Goal: Task Accomplishment & Management: Manage account settings

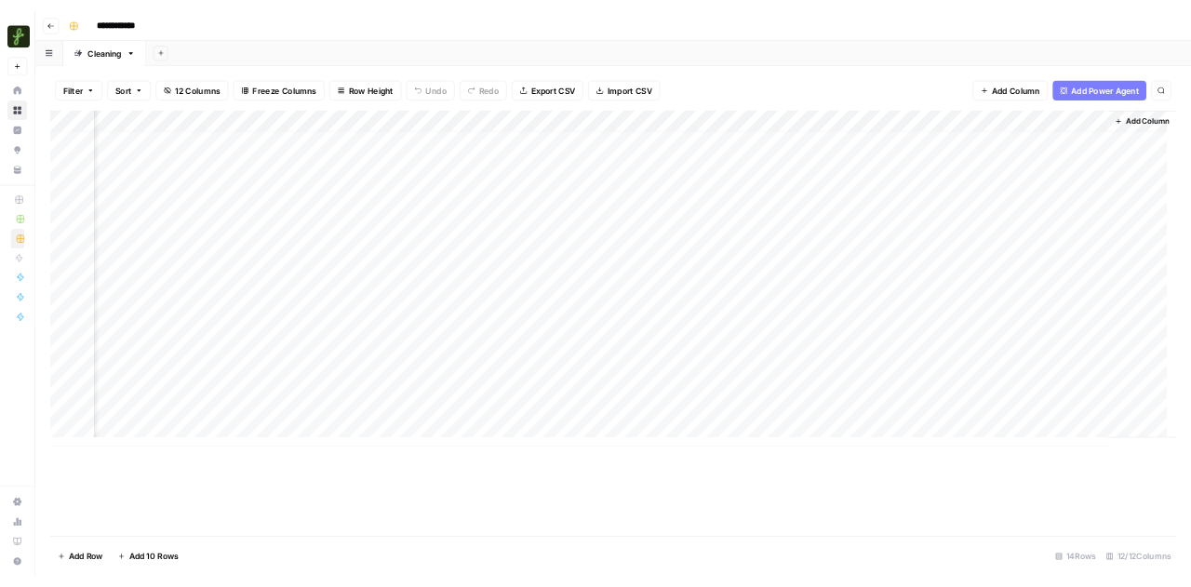
scroll to position [14, 0]
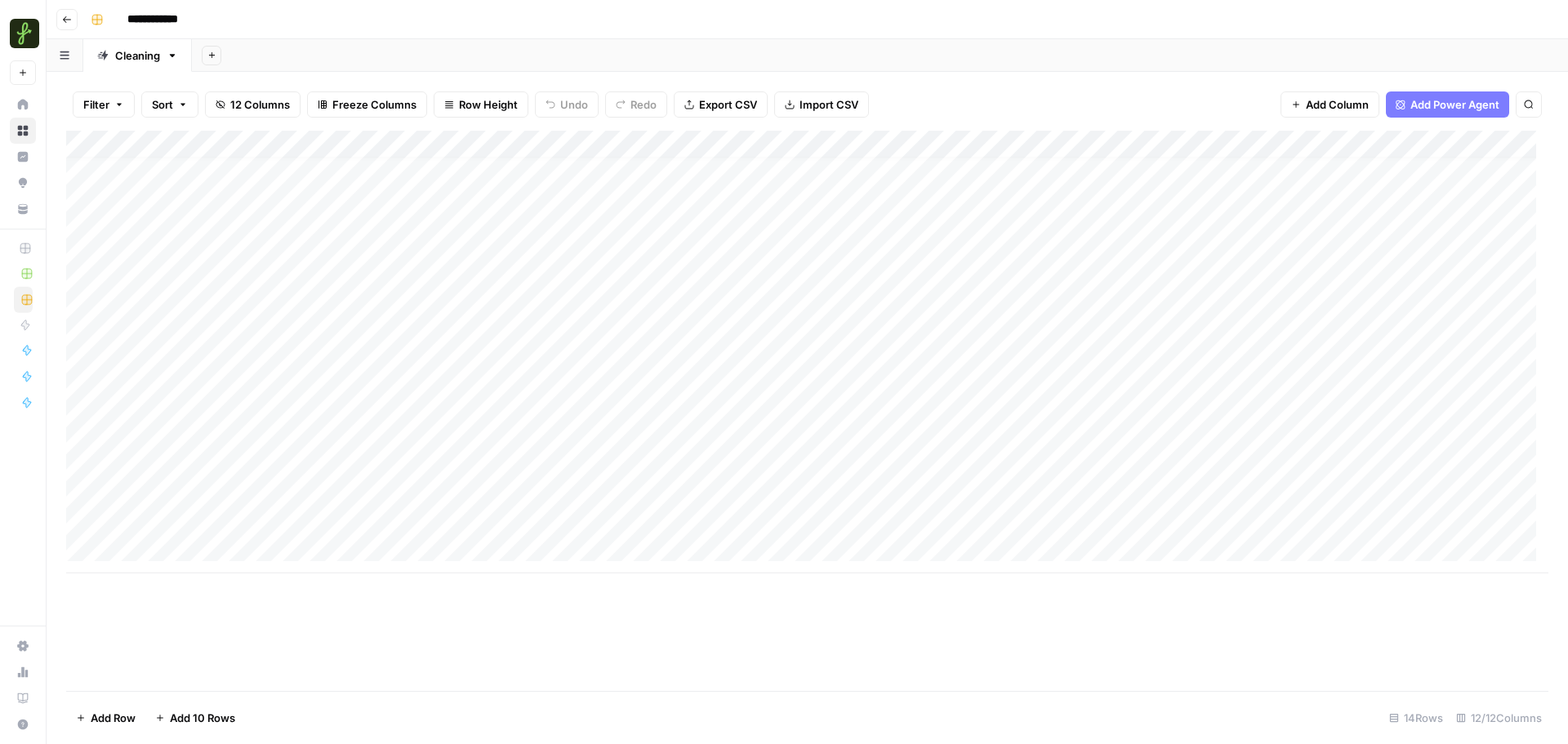
click at [737, 141] on div "Add Column" at bounding box center [807, 352] width 1482 height 443
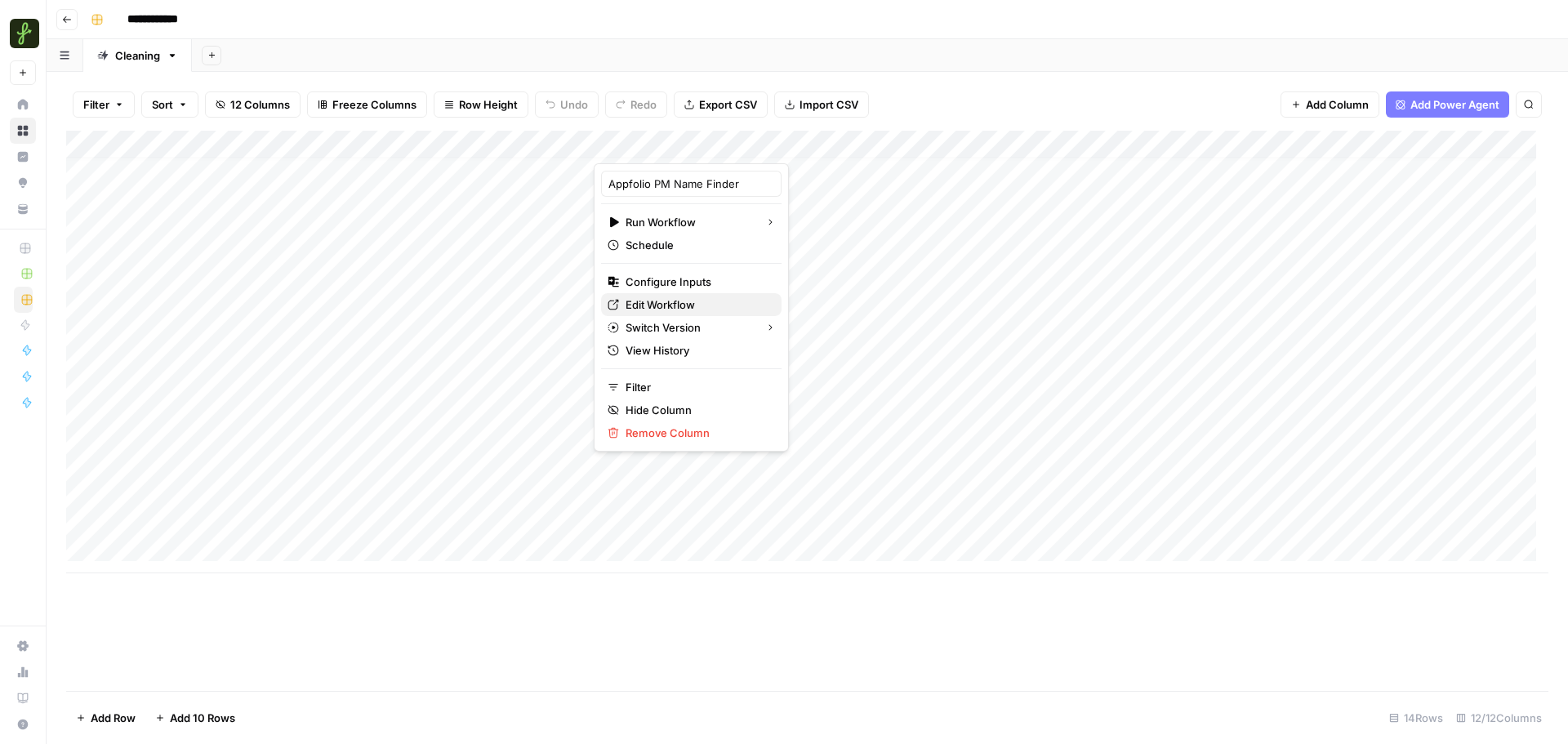
click at [678, 308] on span "Edit Workflow" at bounding box center [697, 305] width 143 height 17
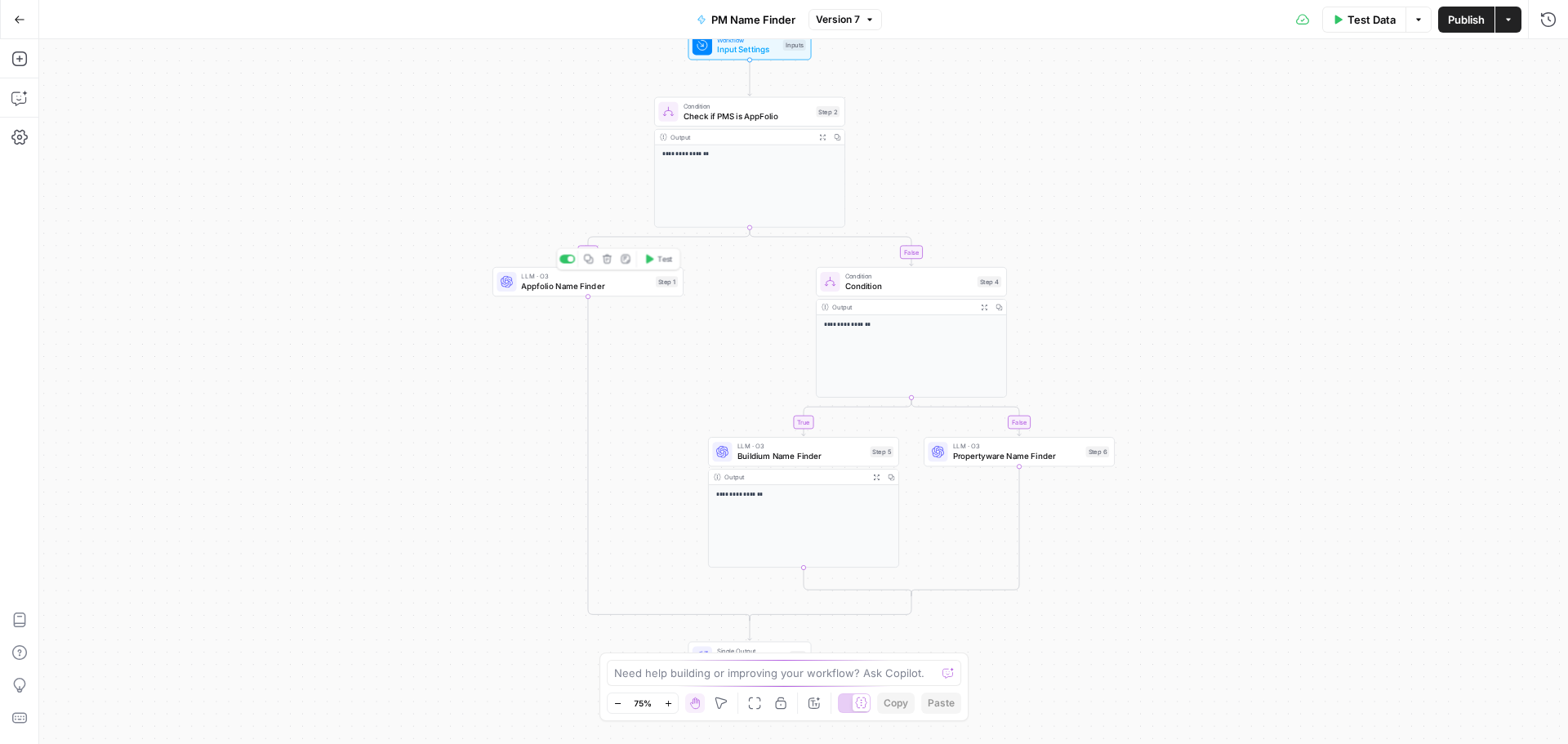
click at [611, 291] on span "Appfolio Name Finder" at bounding box center [585, 286] width 129 height 12
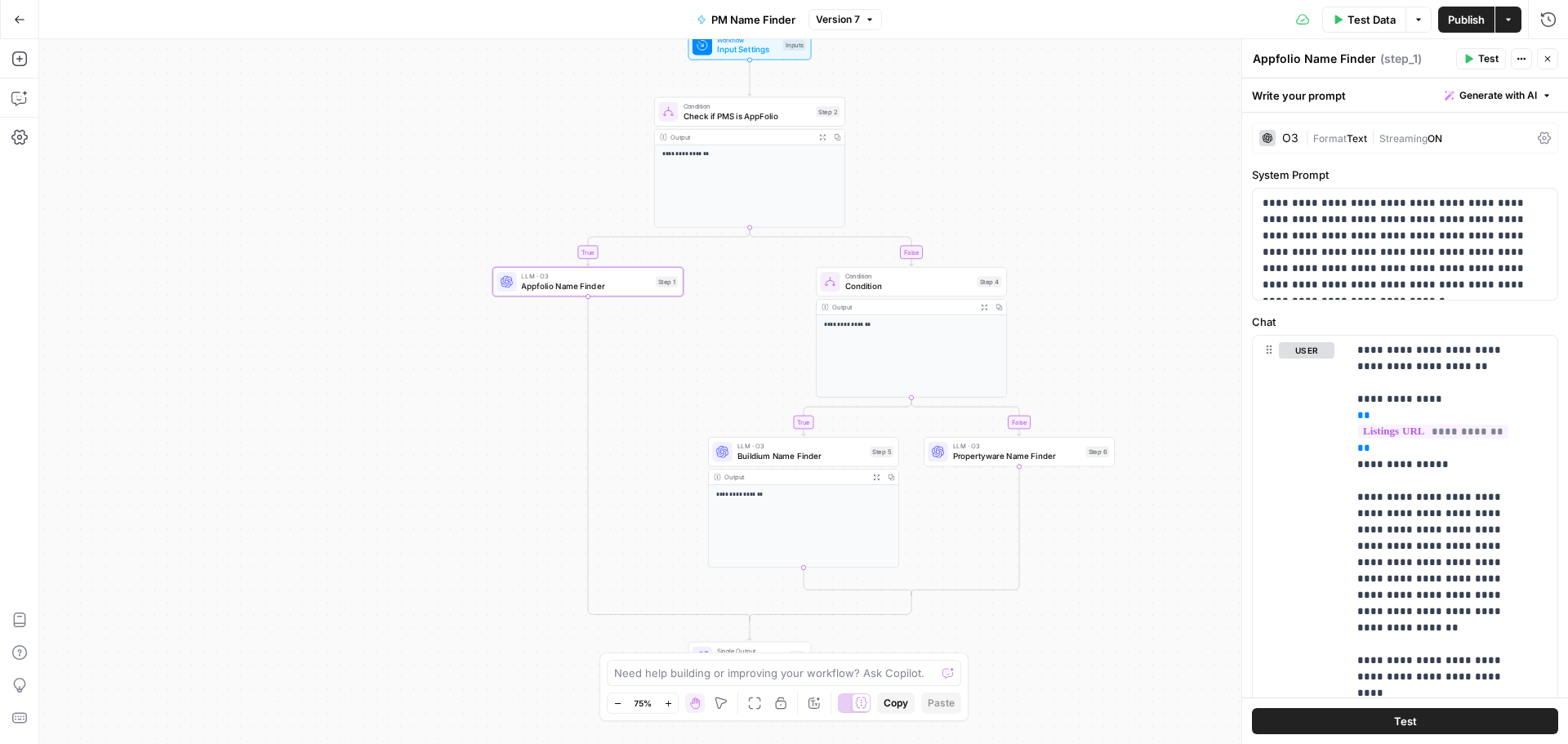
click at [1295, 138] on div "O3" at bounding box center [1290, 138] width 17 height 11
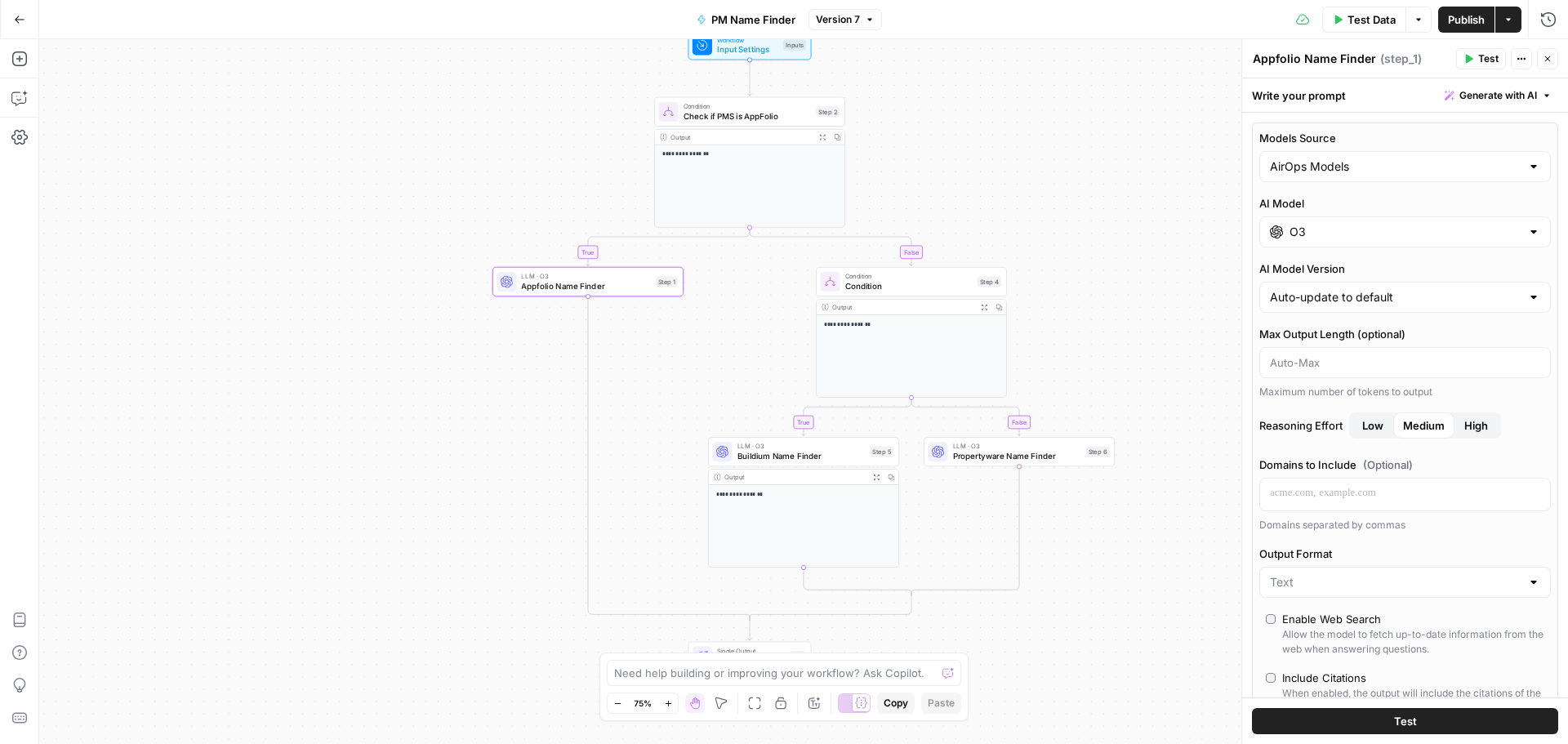
click at [1370, 227] on input "O3" at bounding box center [1405, 232] width 231 height 17
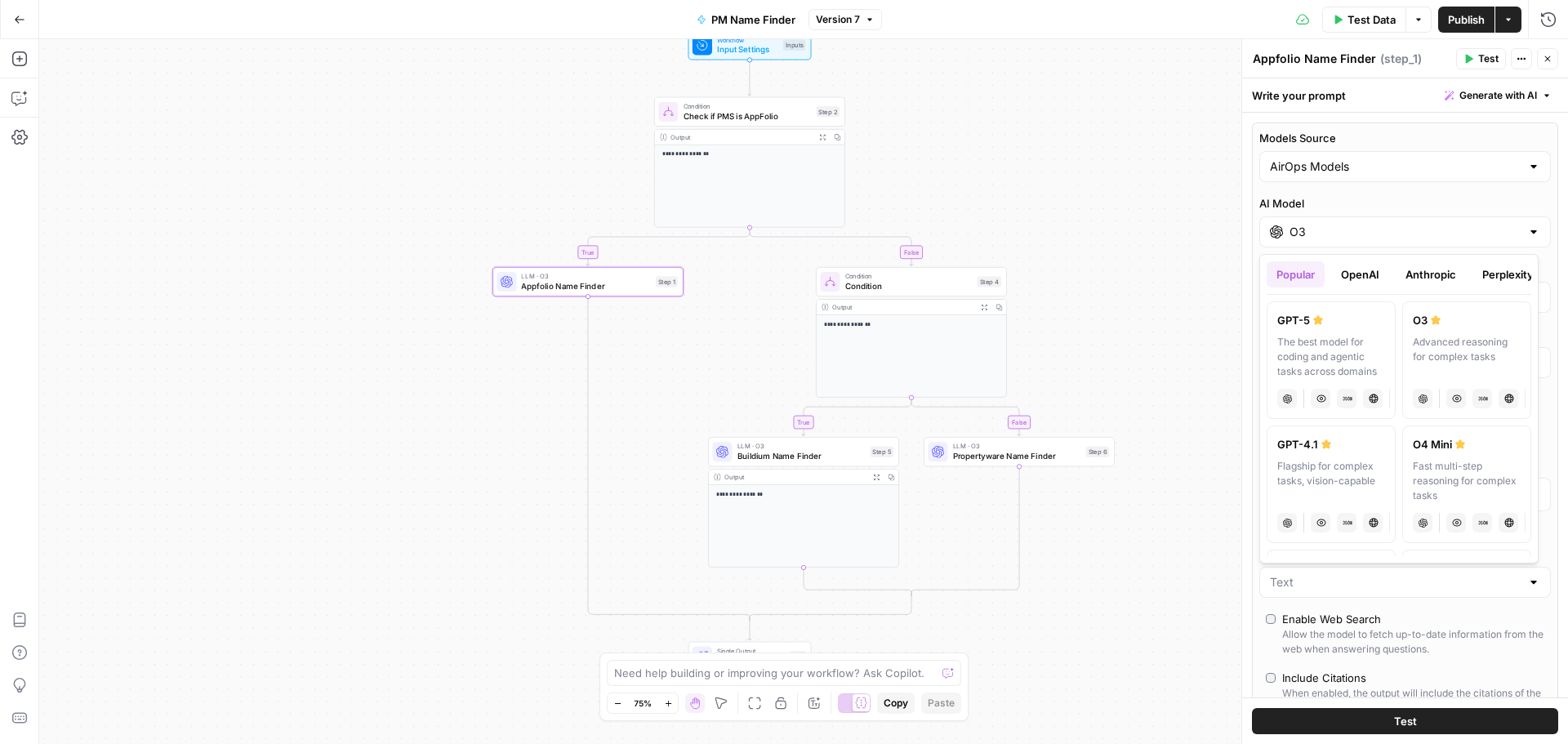
click at [1399, 182] on div "AirOps Models" at bounding box center [1405, 166] width 291 height 31
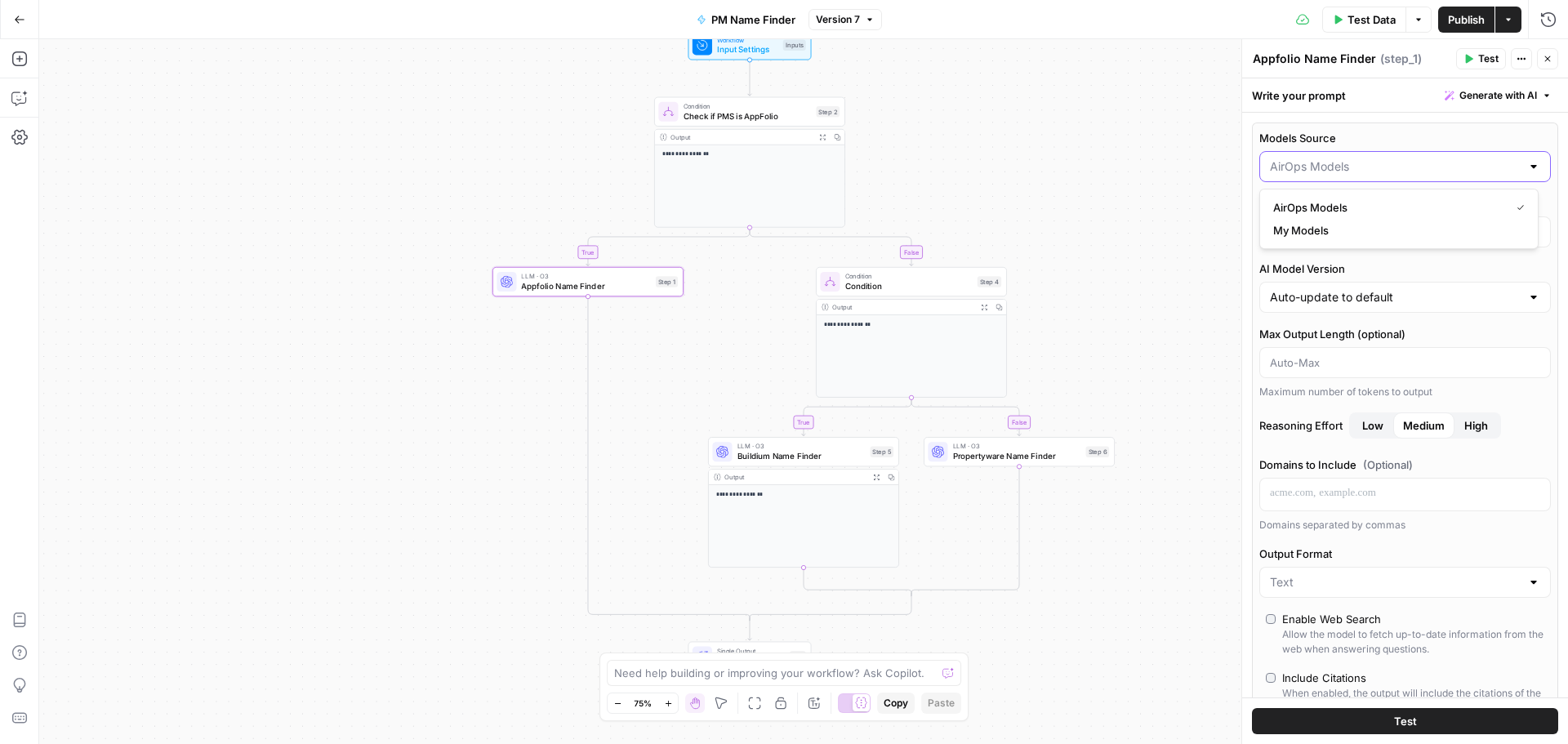
click at [1399, 163] on input "Models Source" at bounding box center [1395, 166] width 251 height 17
type input "AirOps Models"
click at [1396, 138] on label "Models Source" at bounding box center [1405, 138] width 291 height 17
click at [1396, 158] on input "AirOps Models" at bounding box center [1395, 166] width 251 height 17
type input "AirOps Models"
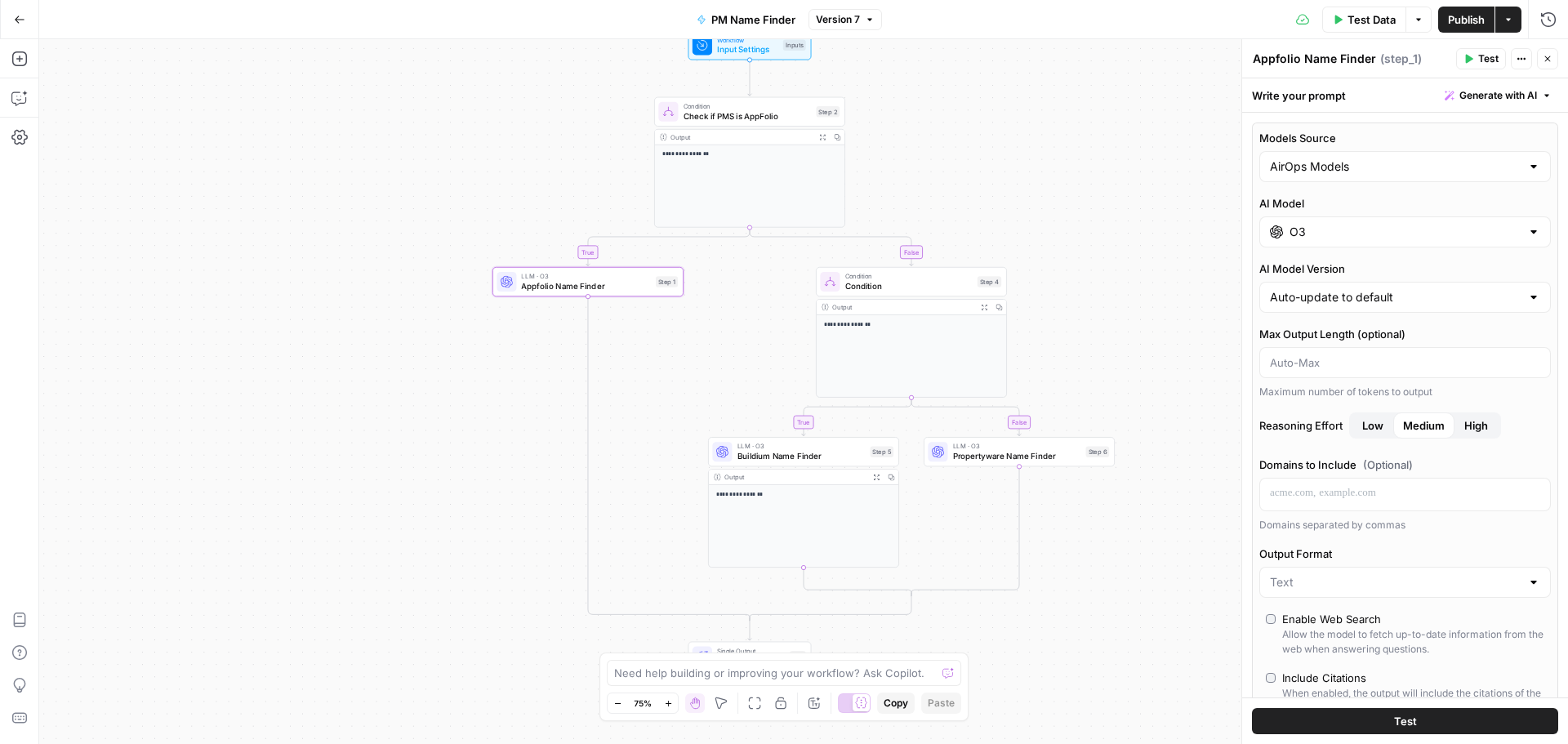
click at [1440, 278] on div "AI Model Version Auto-update to default" at bounding box center [1405, 287] width 291 height 53
click at [1417, 224] on input "O3" at bounding box center [1405, 232] width 231 height 17
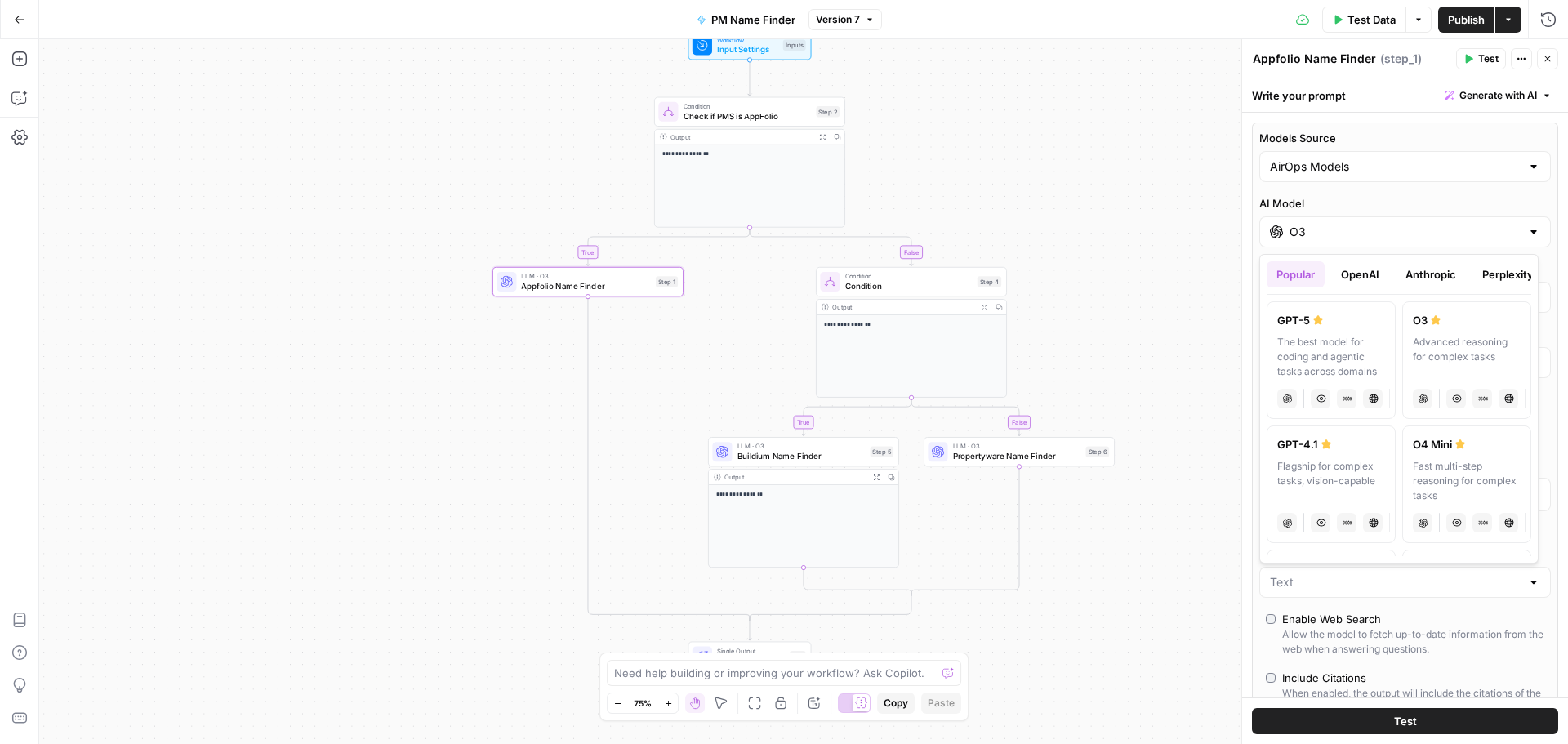
click at [1382, 289] on div "Popular OpenAI Anthropic Perplexity Google Other" at bounding box center [1399, 278] width 264 height 33
click at [1375, 278] on button "OpenAI" at bounding box center [1360, 275] width 58 height 26
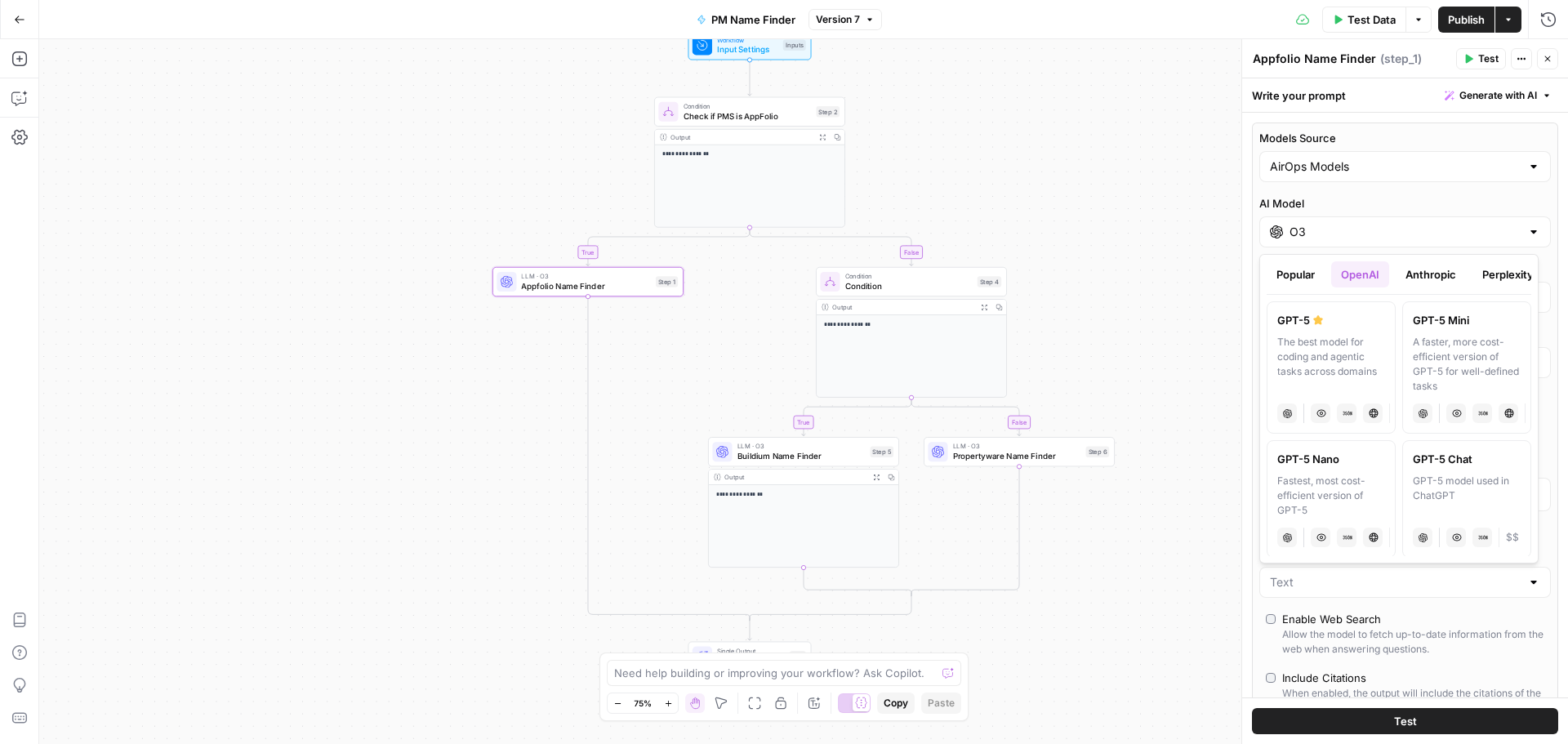
click at [1404, 278] on button "Anthropic" at bounding box center [1431, 275] width 70 height 26
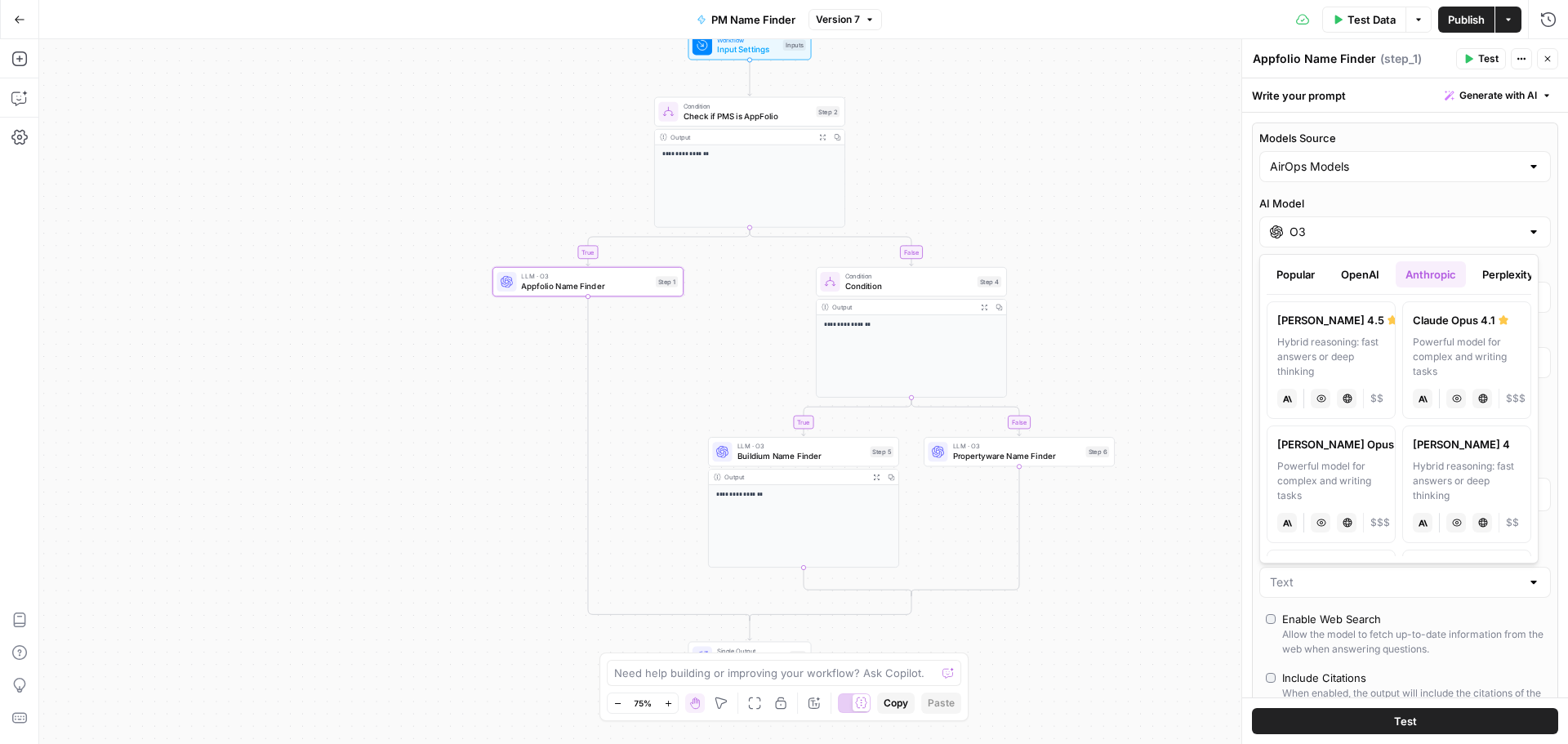
click at [1369, 275] on button "OpenAI" at bounding box center [1360, 275] width 58 height 26
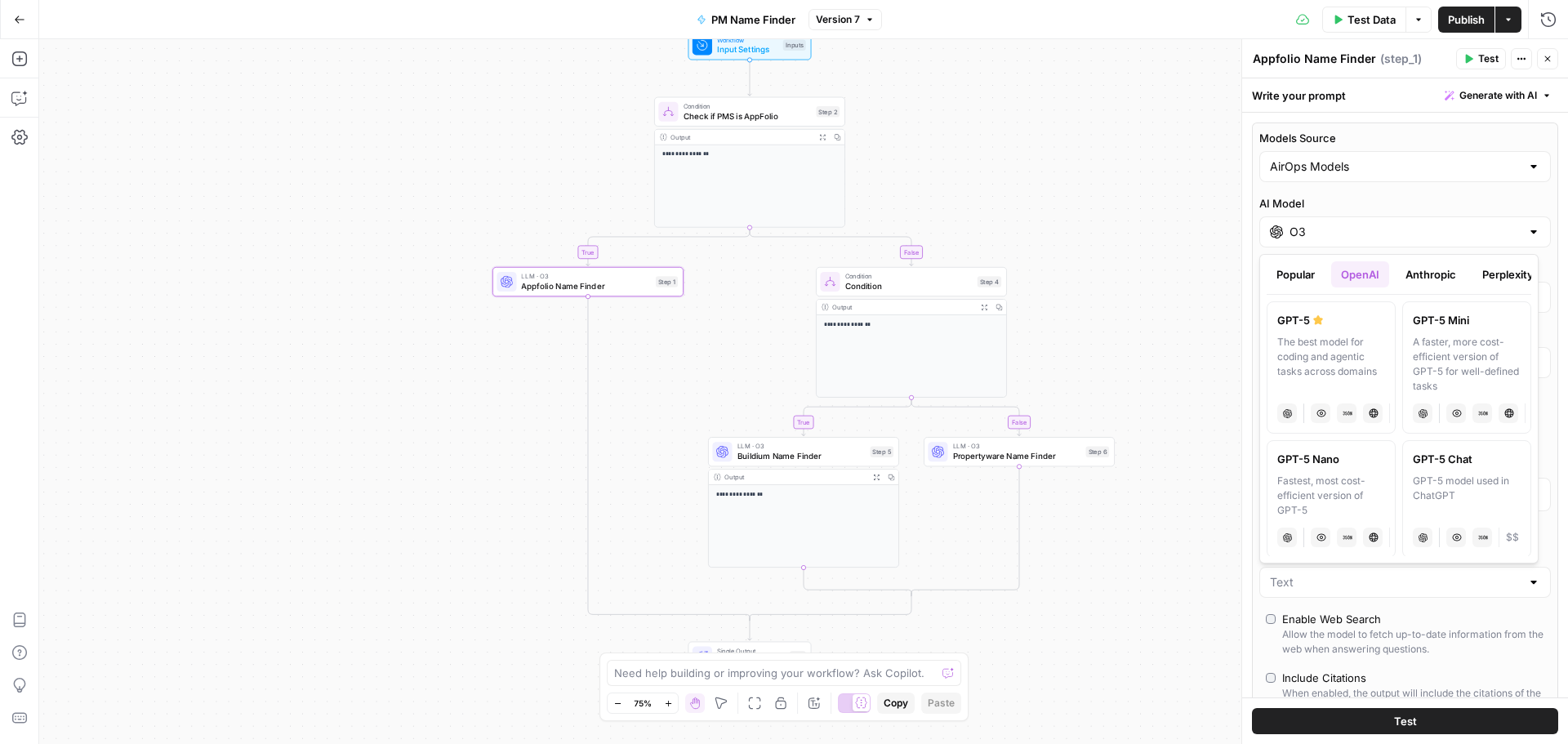
click at [1413, 273] on button "Anthropic" at bounding box center [1431, 275] width 70 height 26
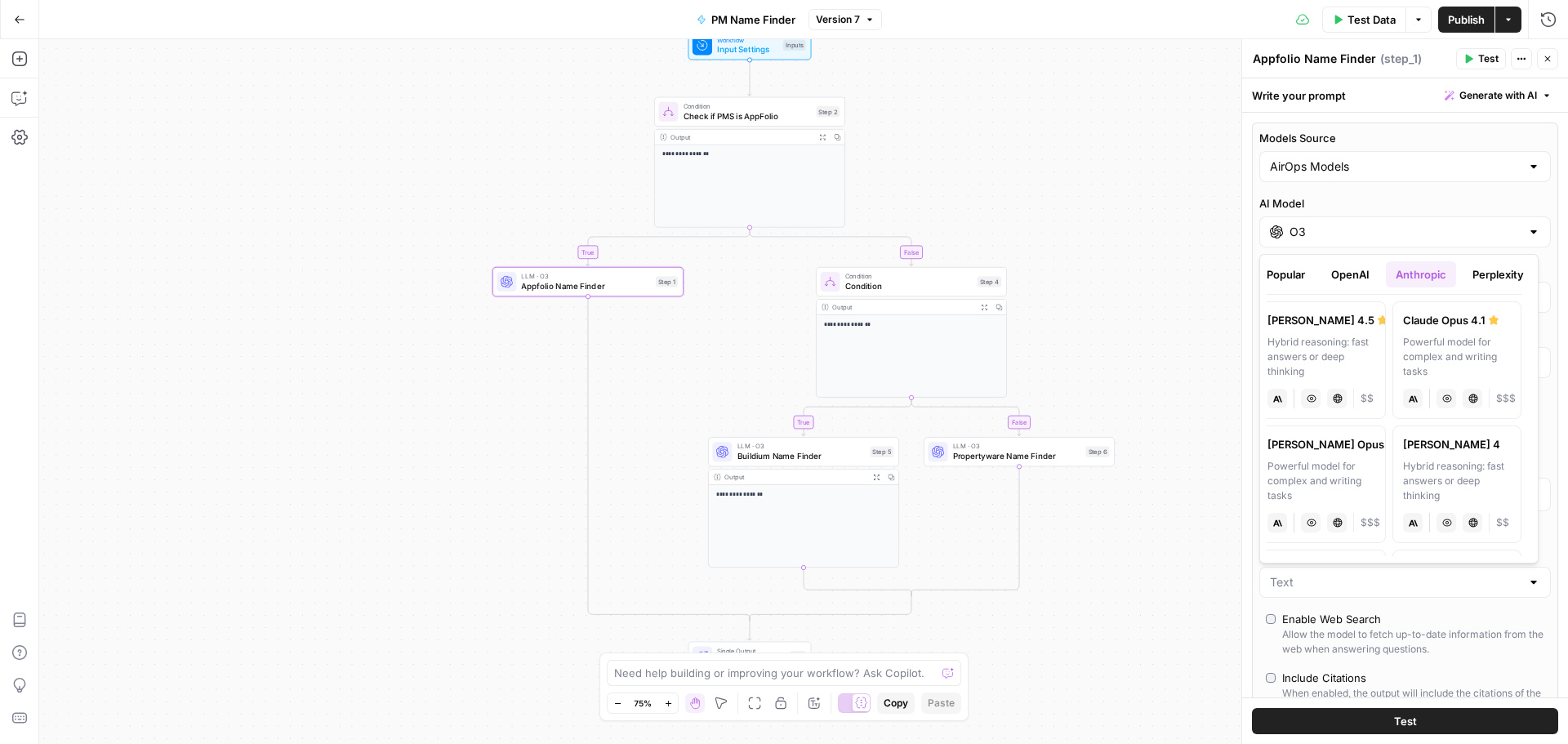
scroll to position [0, 4]
click at [1518, 286] on button "Perplexity" at bounding box center [1503, 275] width 71 height 26
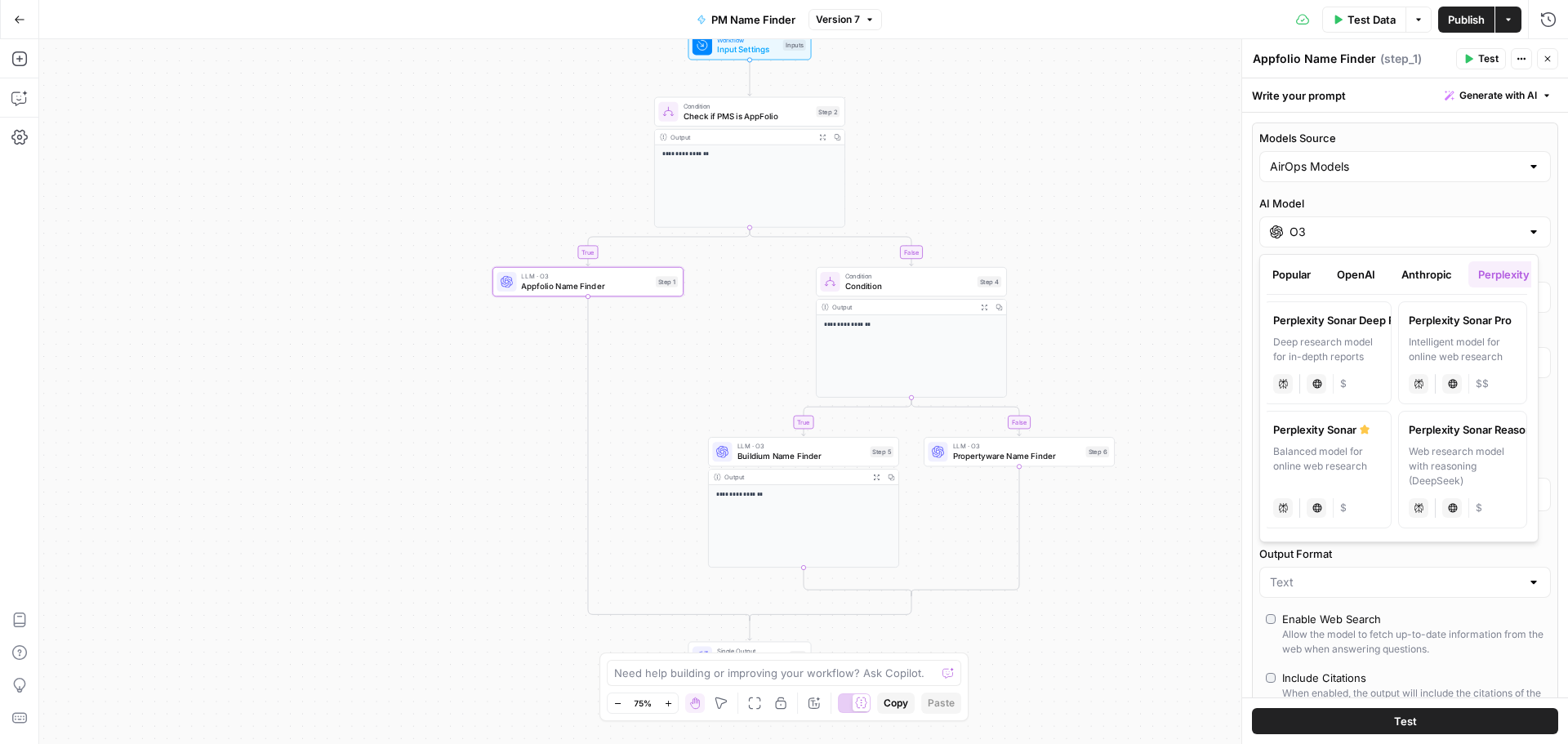
drag, startPoint x: 1410, startPoint y: 533, endPoint x: 1434, endPoint y: 535, distance: 24.1
click at [1434, 535] on div "Popular OpenAI Anthropic Perplexity Google Other Perplexity Sonar Deep Research…" at bounding box center [1399, 399] width 264 height 274
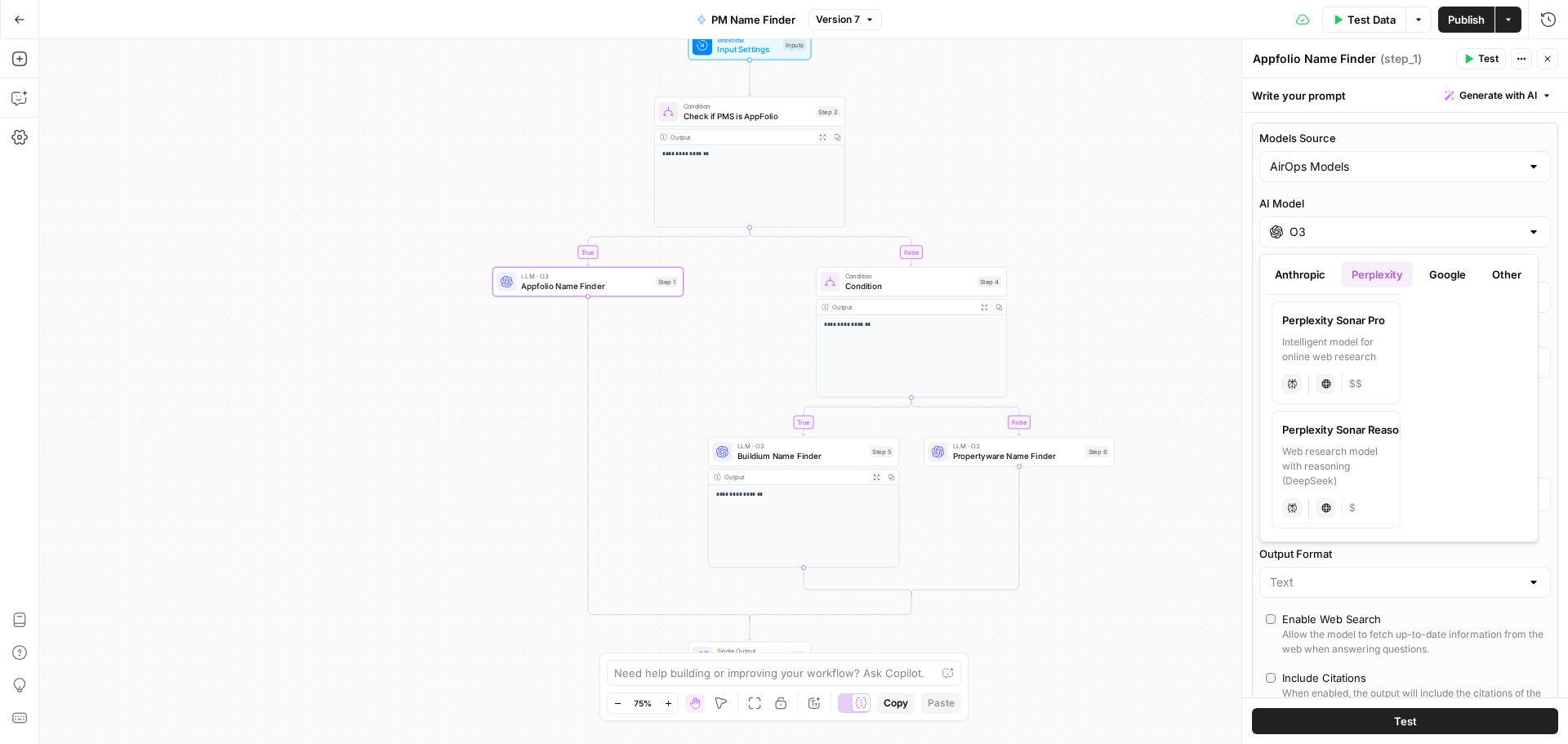
click at [1461, 269] on button "Google" at bounding box center [1448, 275] width 56 height 26
click at [1517, 278] on button "Other" at bounding box center [1507, 275] width 49 height 26
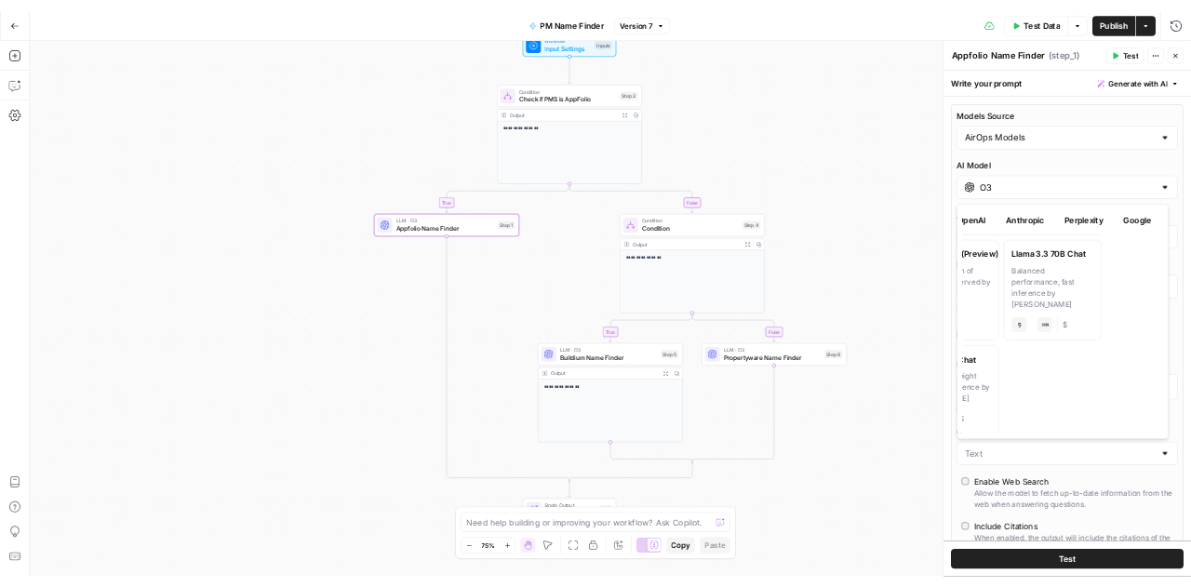
scroll to position [0, 0]
